Goal: Information Seeking & Learning: Learn about a topic

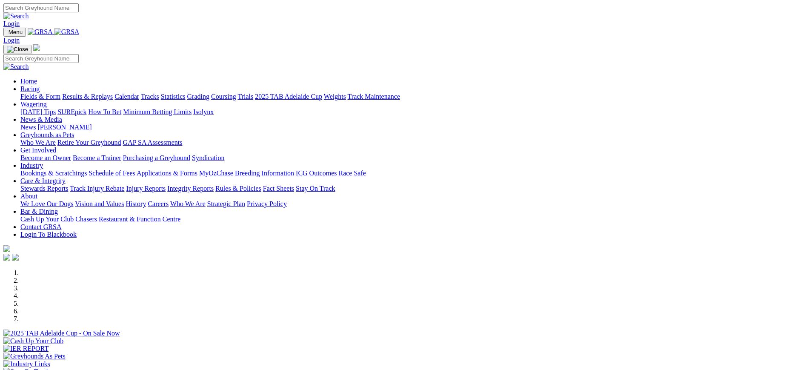
click at [337, 169] on link "ICG Outcomes" at bounding box center [316, 172] width 41 height 7
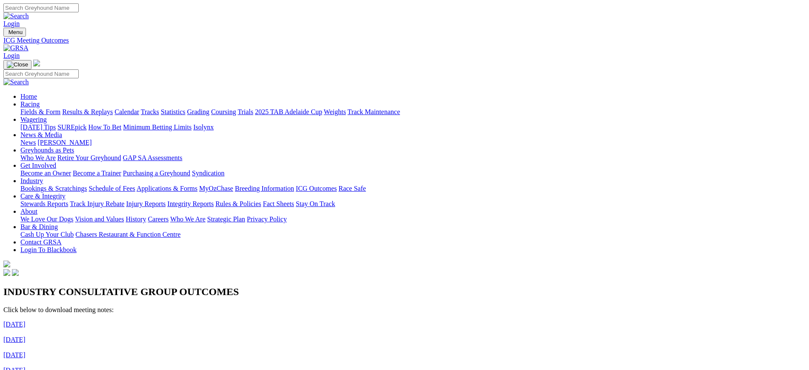
click at [353, 139] on div "News Kennel Capers" at bounding box center [413, 143] width 786 height 8
click at [62, 131] on link "News & Media" at bounding box center [41, 134] width 42 height 7
click at [36, 139] on link "News" at bounding box center [27, 142] width 15 height 7
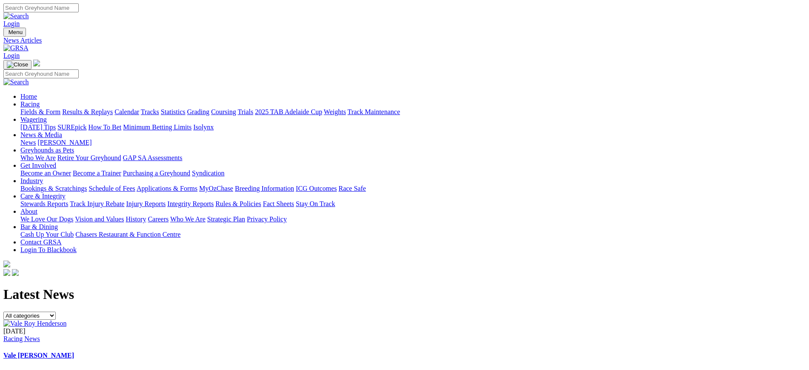
click at [29, 44] on img at bounding box center [15, 48] width 25 height 8
